Goal: Navigation & Orientation: Find specific page/section

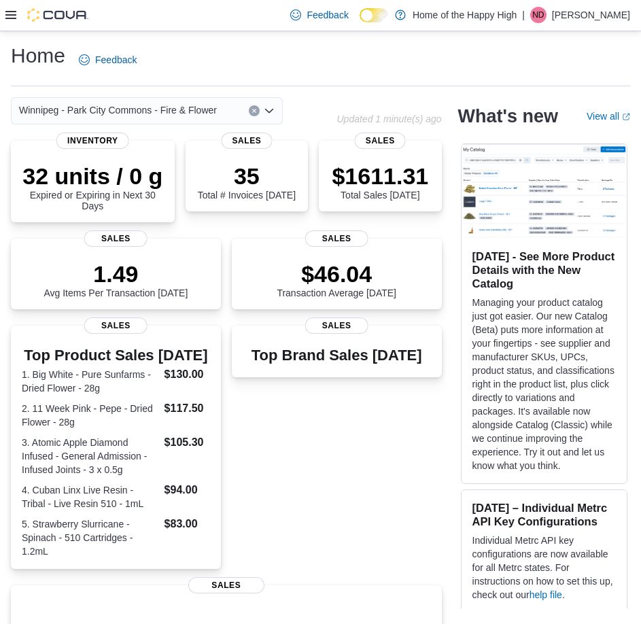
click at [13, 8] on div at bounding box center [46, 15] width 83 height 14
click at [13, 18] on icon at bounding box center [10, 15] width 11 height 11
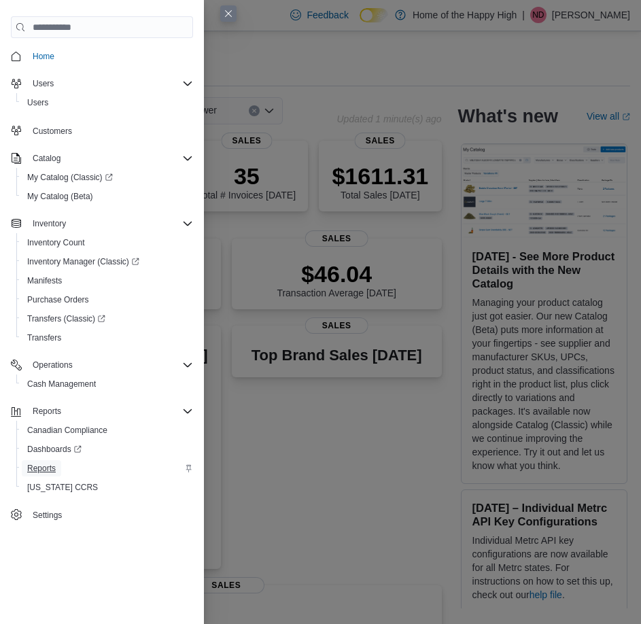
click at [50, 465] on span "Reports" at bounding box center [41, 468] width 29 height 11
